Goal: Task Accomplishment & Management: Manage account settings

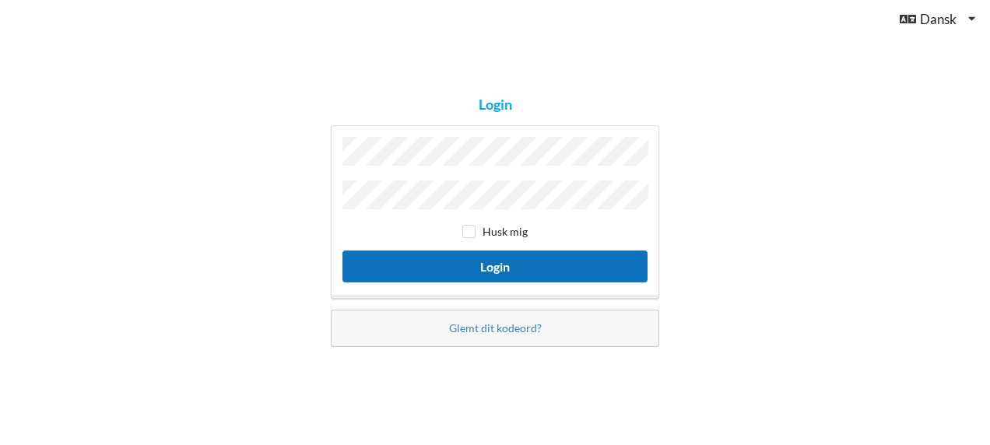
click at [498, 269] on button "Login" at bounding box center [495, 267] width 305 height 32
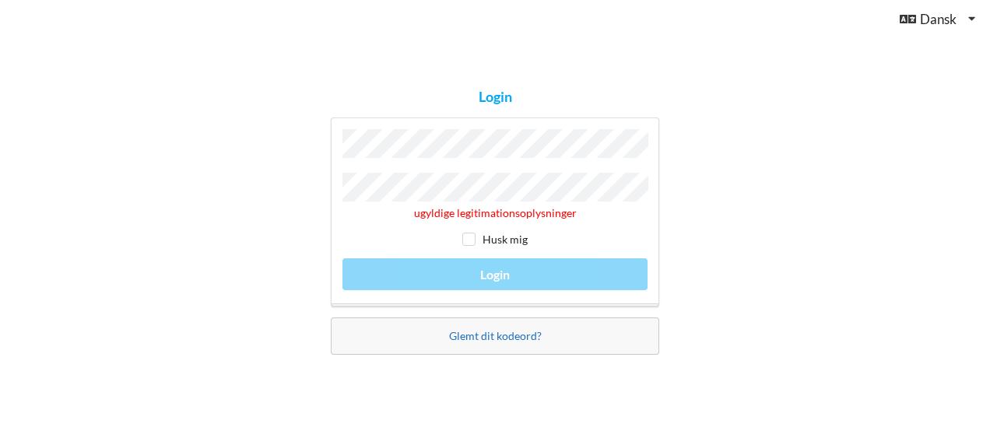
click at [497, 335] on link "Glemt dit kodeord?" at bounding box center [495, 335] width 93 height 13
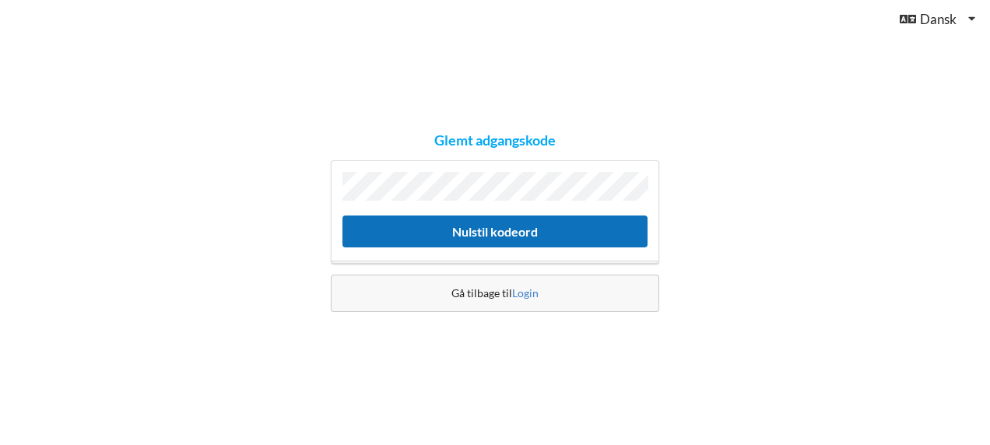
click at [505, 225] on button "Nulstil kodeord" at bounding box center [495, 232] width 305 height 32
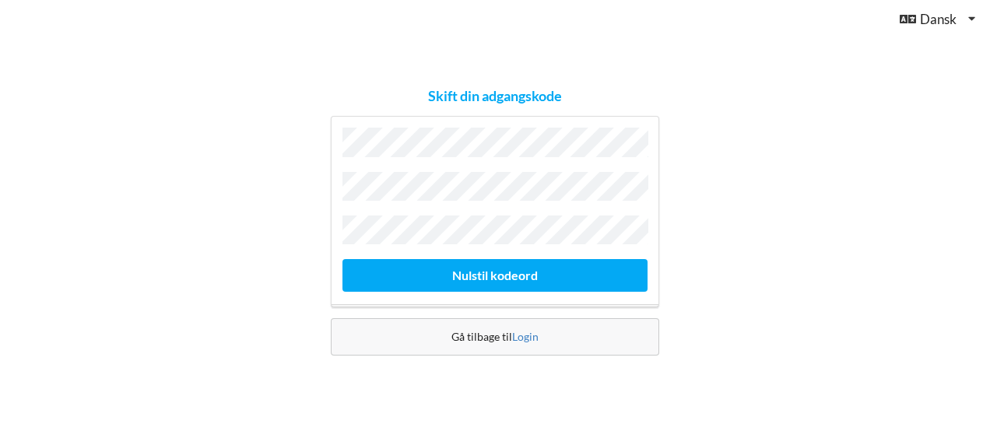
click at [285, 185] on div "Skift din adgangskode [GEOGRAPHIC_DATA] kodeord Gå tilbage til [GEOGRAPHIC_DATA]" at bounding box center [495, 222] width 990 height 445
click at [343, 259] on button "Nulstil kodeord" at bounding box center [495, 275] width 305 height 32
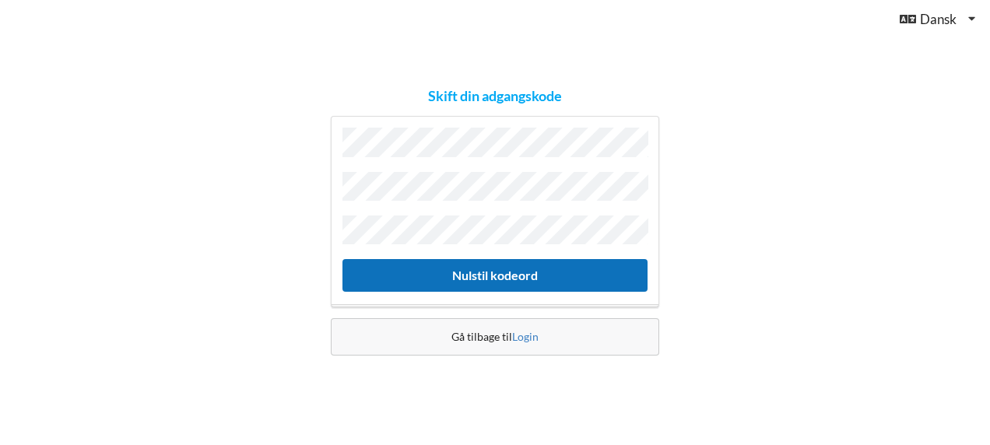
click at [513, 266] on button "Nulstil kodeord" at bounding box center [495, 275] width 305 height 32
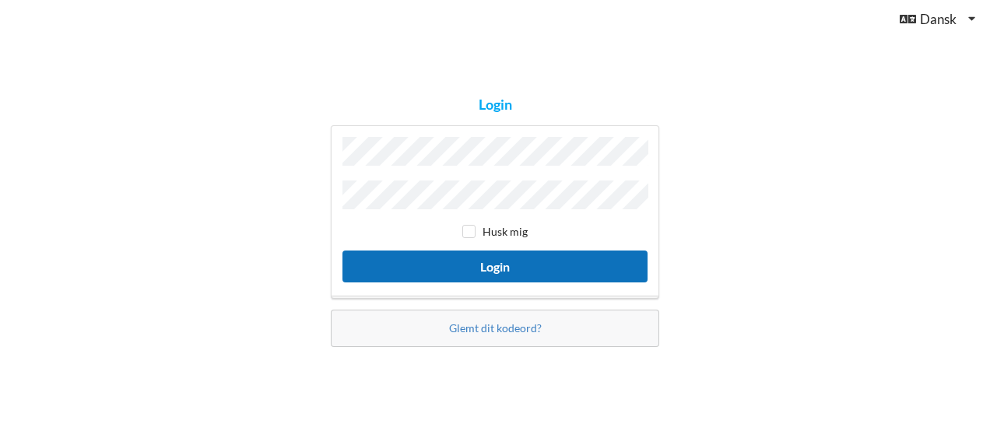
click at [515, 266] on button "Login" at bounding box center [495, 267] width 305 height 32
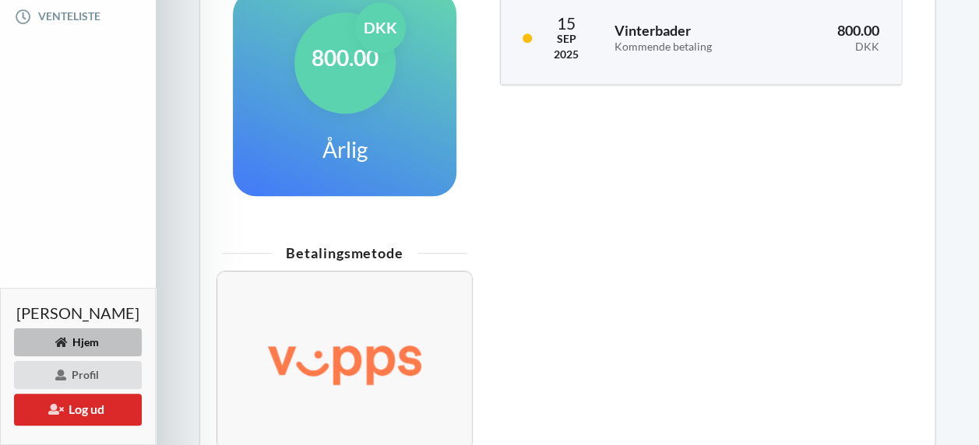
scroll to position [491, 0]
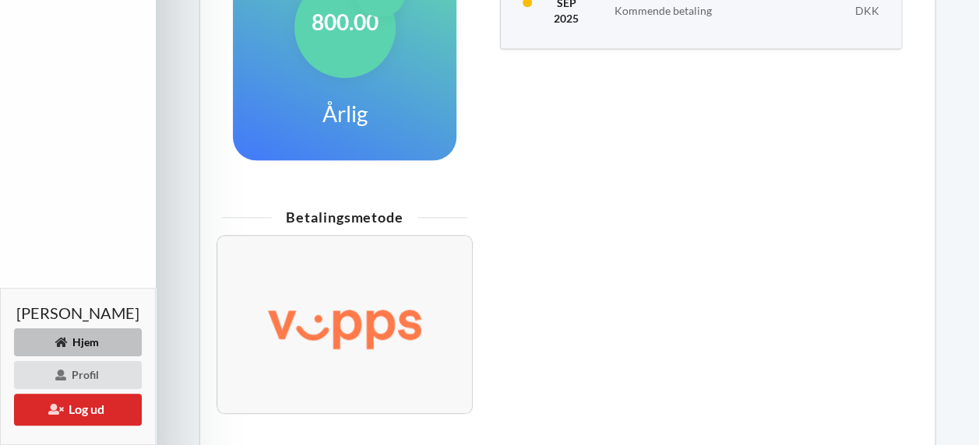
click at [407, 327] on img at bounding box center [344, 325] width 211 height 85
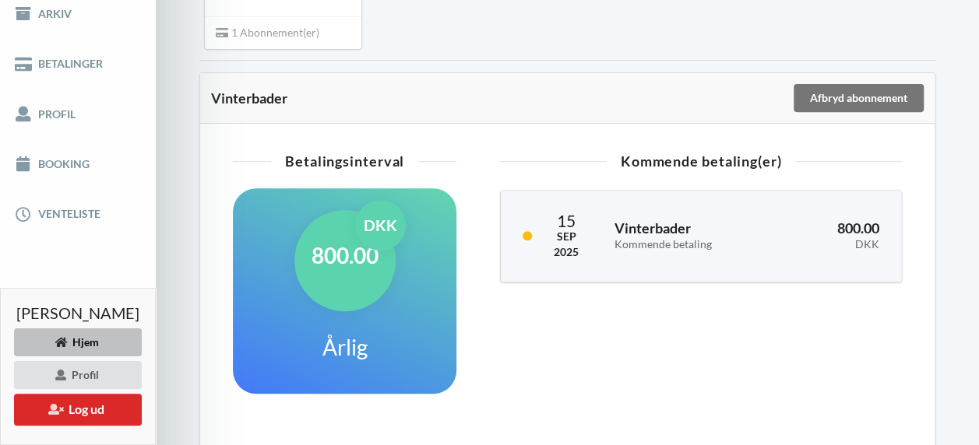
click at [601, 224] on div "[DATE] Vinterbader Kommende betaling 800.00 DKK" at bounding box center [701, 236] width 400 height 91
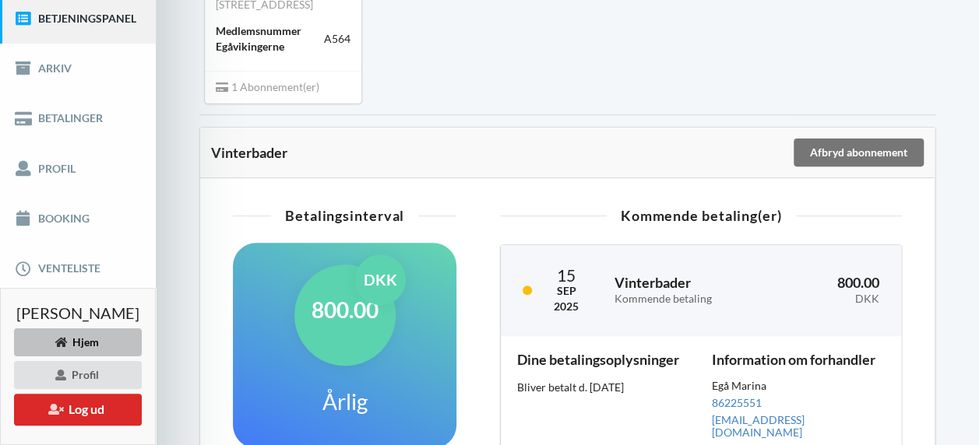
scroll to position [179, 0]
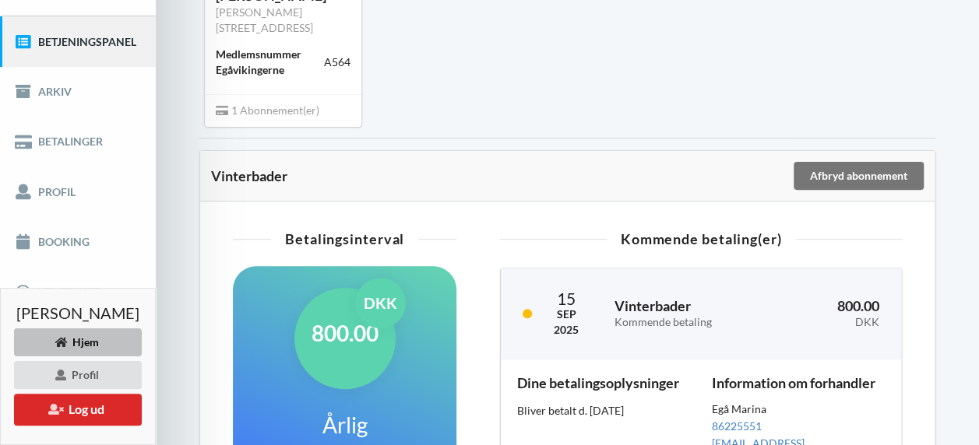
click at [587, 139] on div "Indlæser... Tilgængelige Produkter Betjeningspanel Vinterbader [PERSON_NAME] Tr…" at bounding box center [567, 385] width 736 height 981
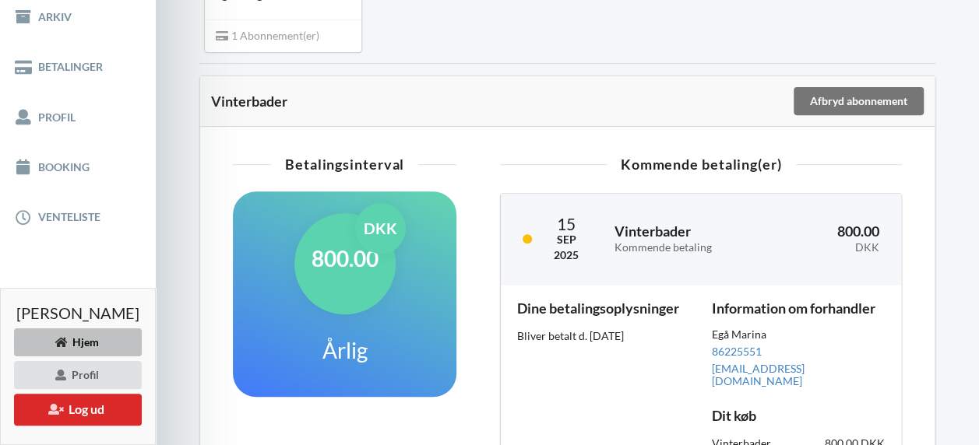
scroll to position [254, 0]
